Goal: Find specific page/section: Find specific page/section

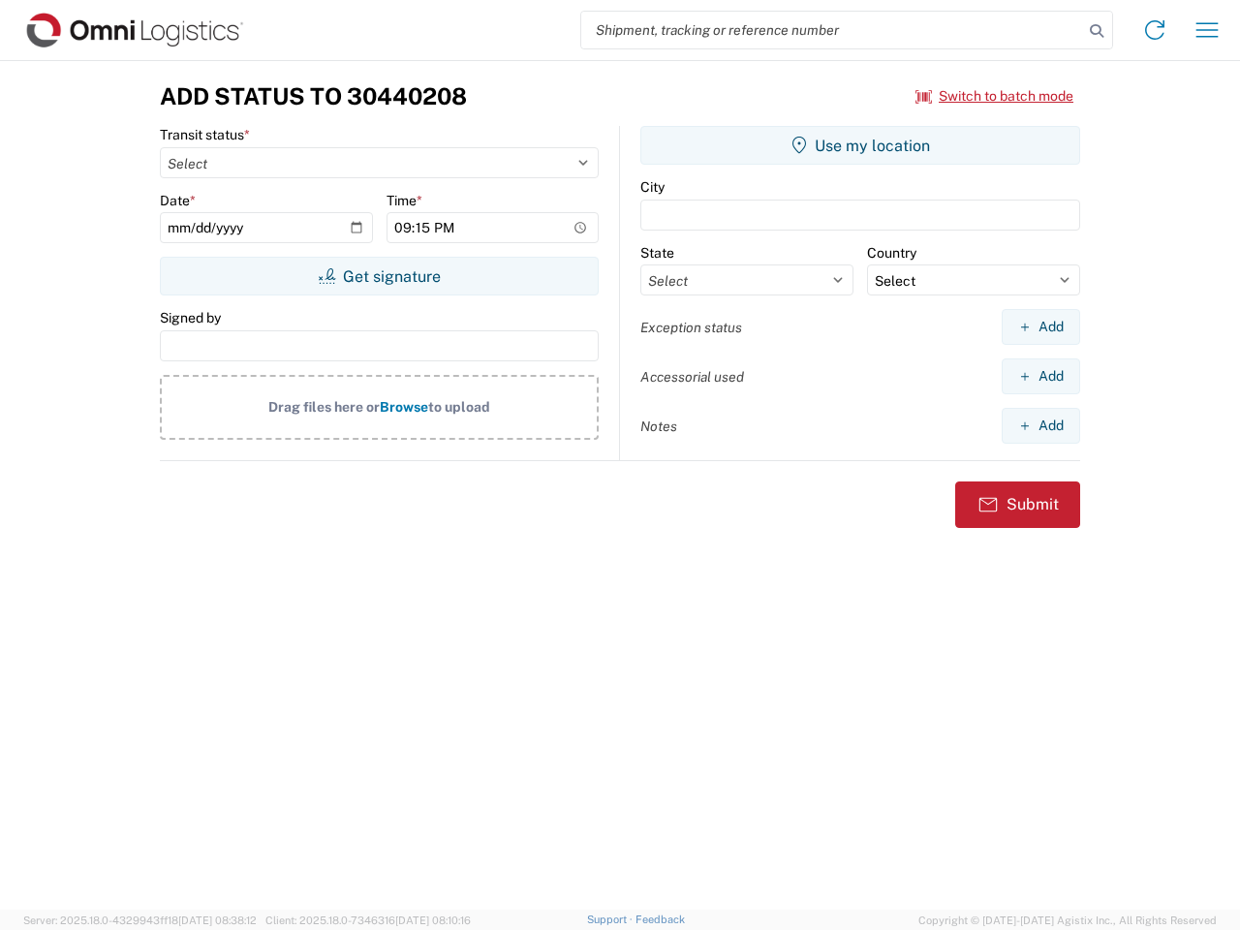
click at [832, 30] on input "search" at bounding box center [832, 30] width 502 height 37
click at [1096, 31] on icon at bounding box center [1096, 30] width 27 height 27
click at [1154, 30] on icon at bounding box center [1154, 30] width 31 height 31
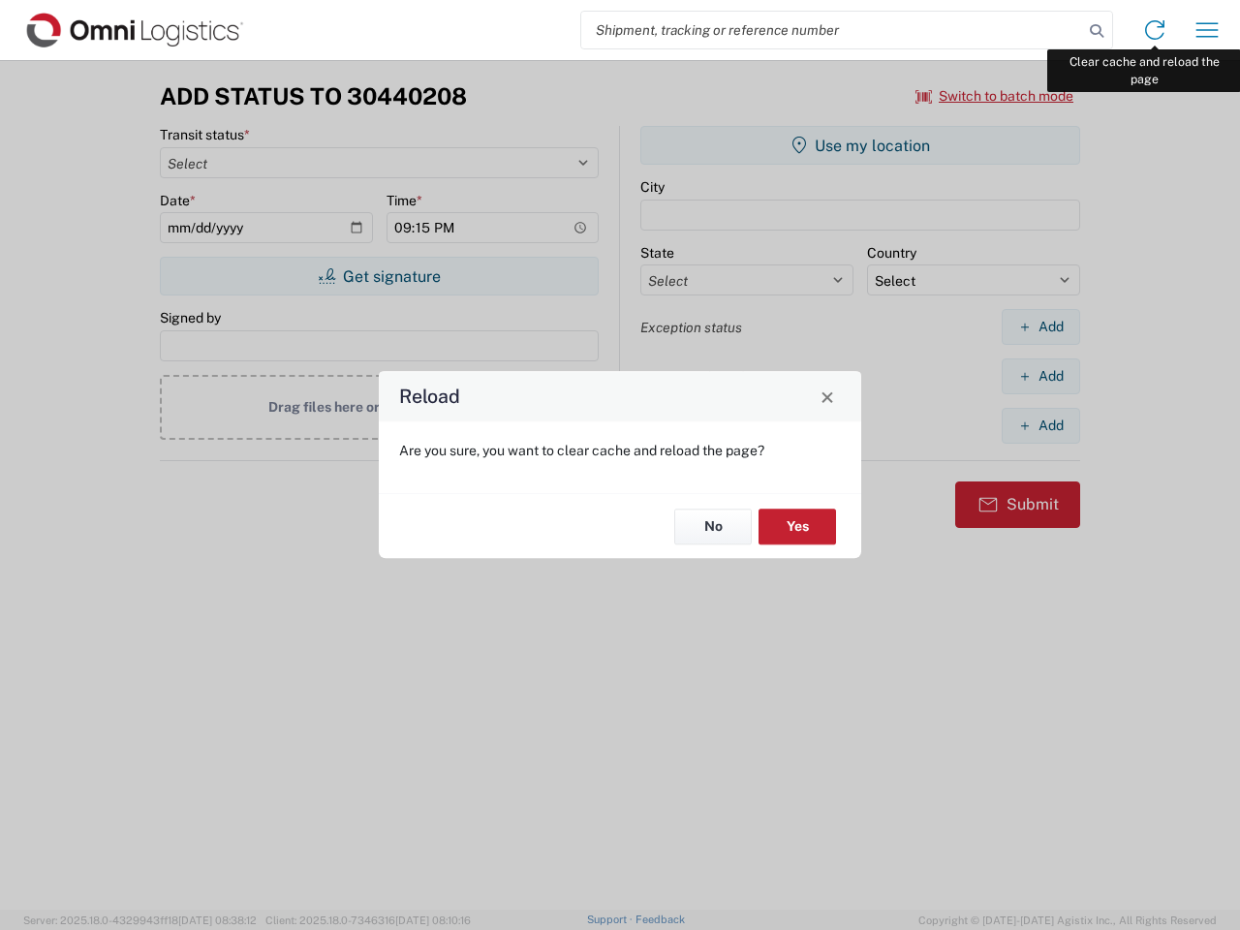
click at [1207, 30] on div "Reload Are you sure, you want to clear cache and reload the page? No Yes" at bounding box center [620, 465] width 1240 height 930
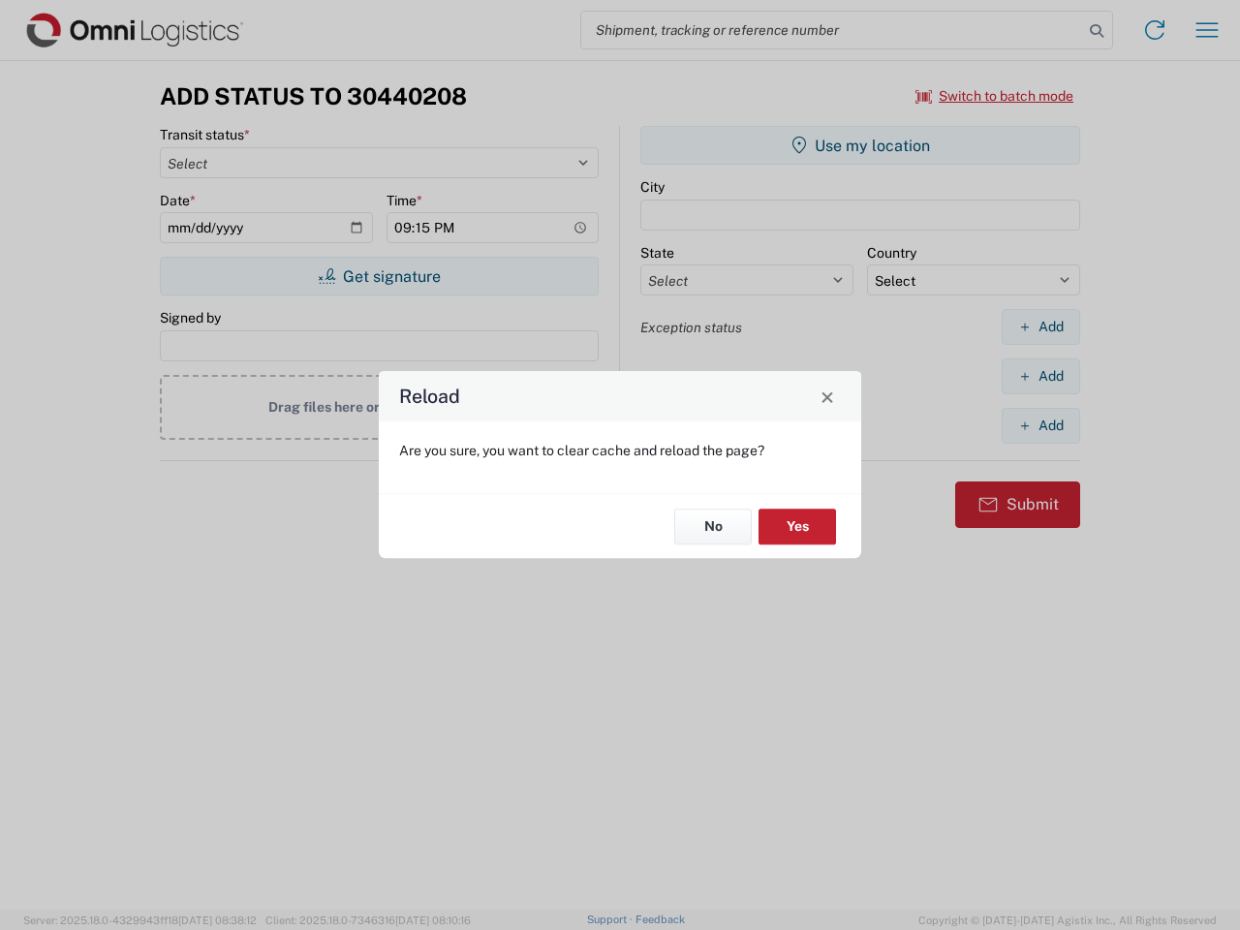
click at [995, 96] on div "Reload Are you sure, you want to clear cache and reload the page? No Yes" at bounding box center [620, 465] width 1240 height 930
click at [379, 276] on div "Reload Are you sure, you want to clear cache and reload the page? No Yes" at bounding box center [620, 465] width 1240 height 930
click at [860, 145] on div "Reload Are you sure, you want to clear cache and reload the page? No Yes" at bounding box center [620, 465] width 1240 height 930
click at [1040, 326] on div "Reload Are you sure, you want to clear cache and reload the page? No Yes" at bounding box center [620, 465] width 1240 height 930
click at [1040, 376] on div "Reload Are you sure, you want to clear cache and reload the page? No Yes" at bounding box center [620, 465] width 1240 height 930
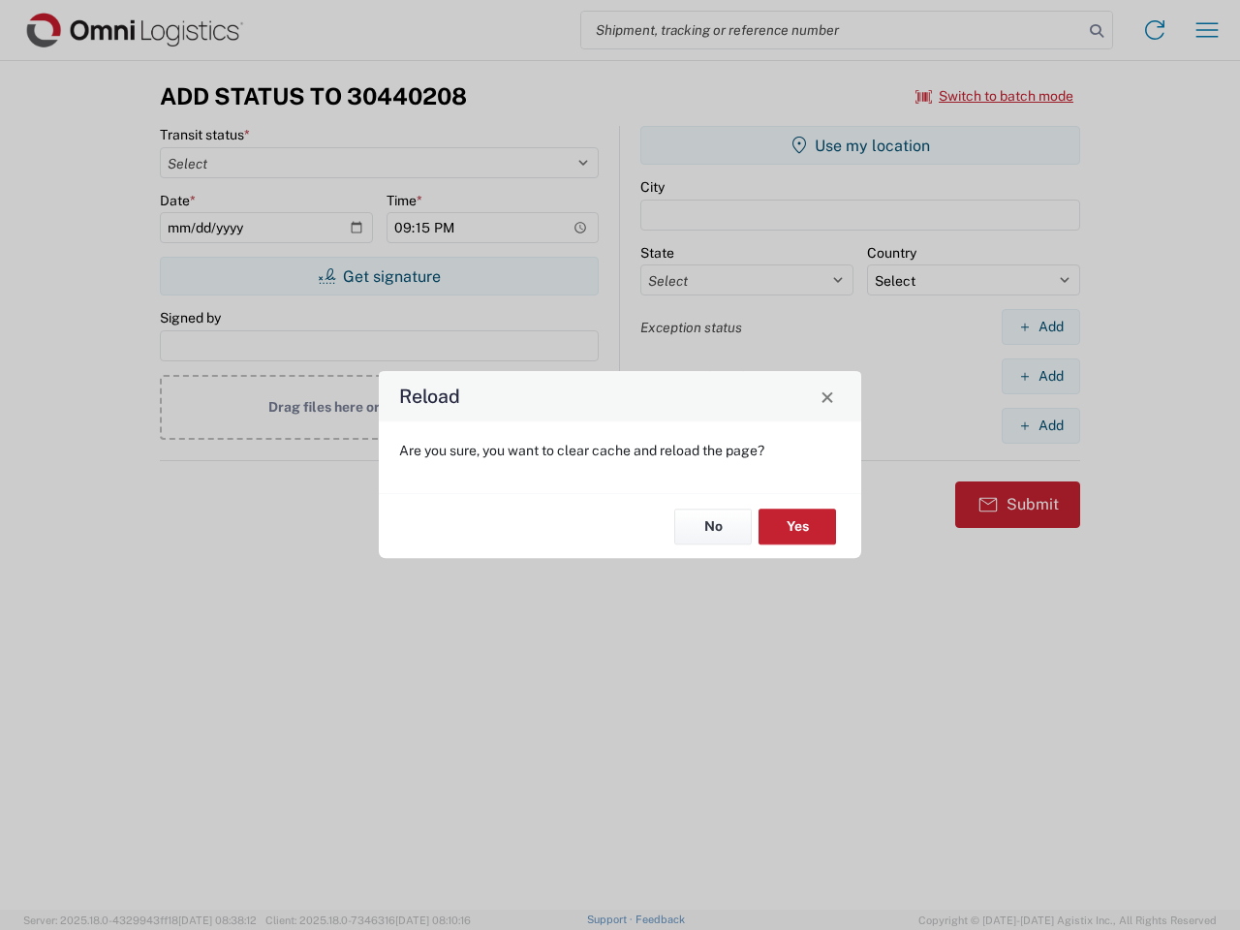
click at [1040, 425] on div "Reload Are you sure, you want to clear cache and reload the page? No Yes" at bounding box center [620, 465] width 1240 height 930
